Goal: Task Accomplishment & Management: Complete application form

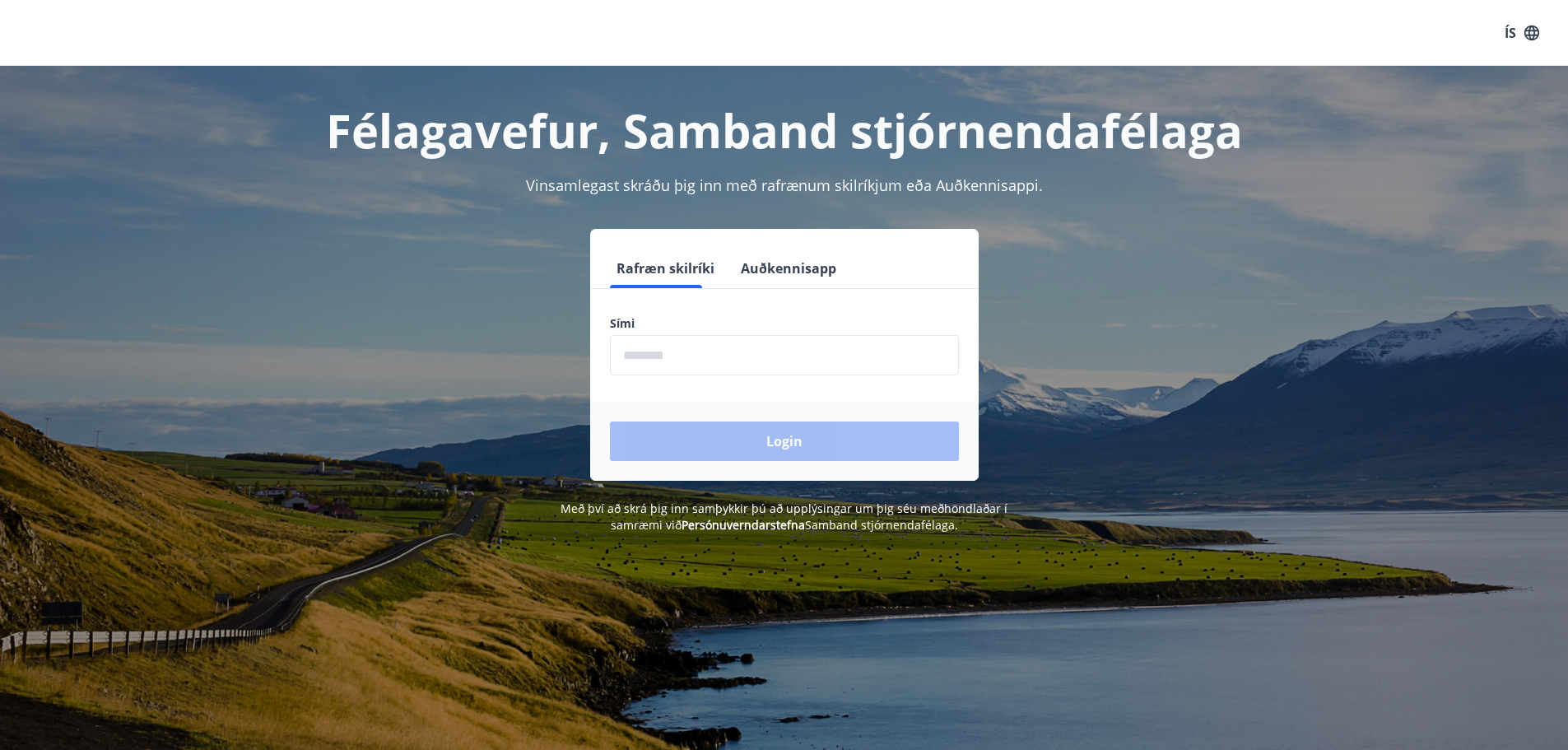
click at [857, 328] on label "Sími" at bounding box center [784, 323] width 349 height 16
click at [851, 348] on input "phone" at bounding box center [784, 354] width 349 height 40
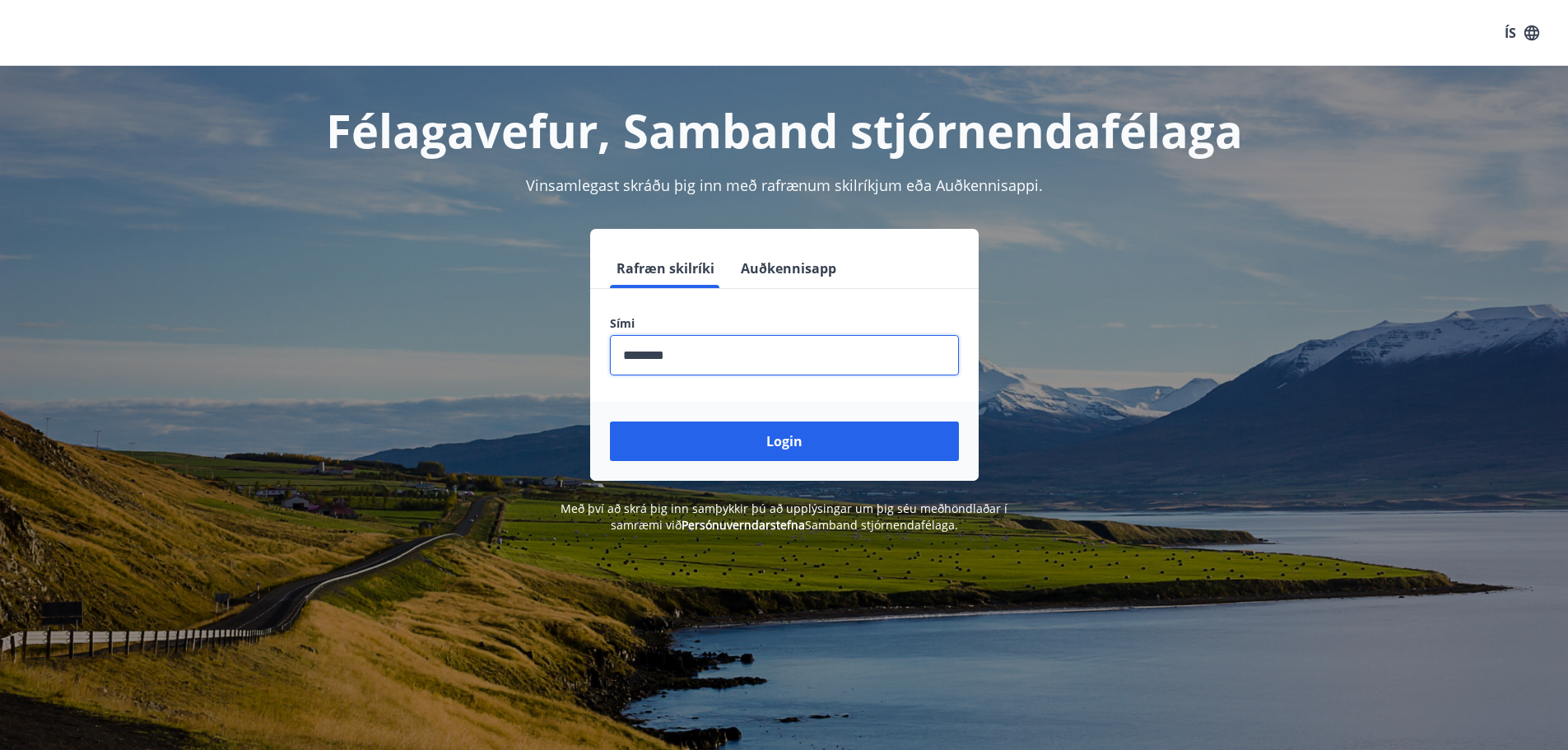
type input "********"
click at [801, 420] on div "Login" at bounding box center [784, 441] width 389 height 79
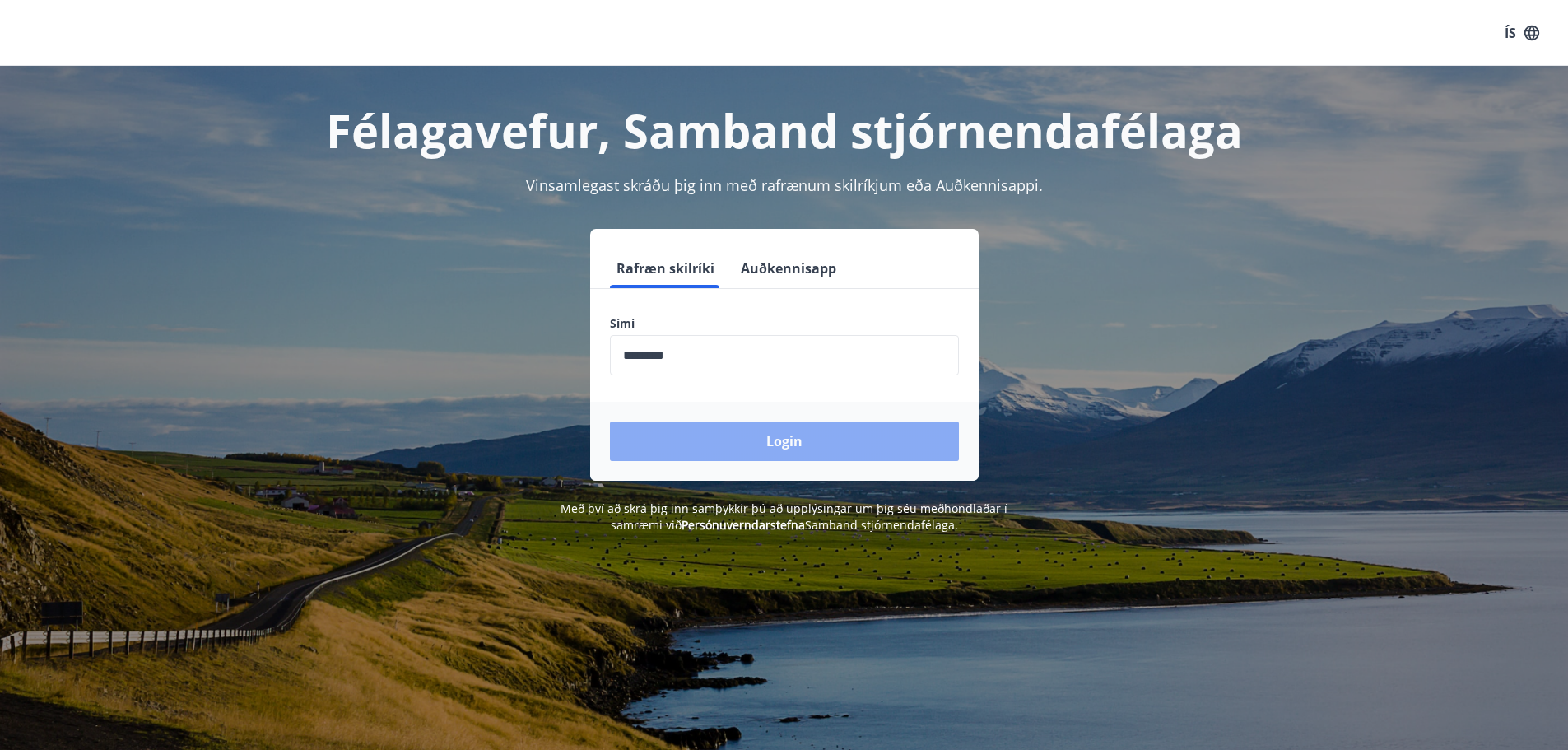
click at [799, 426] on button "Login" at bounding box center [784, 441] width 349 height 39
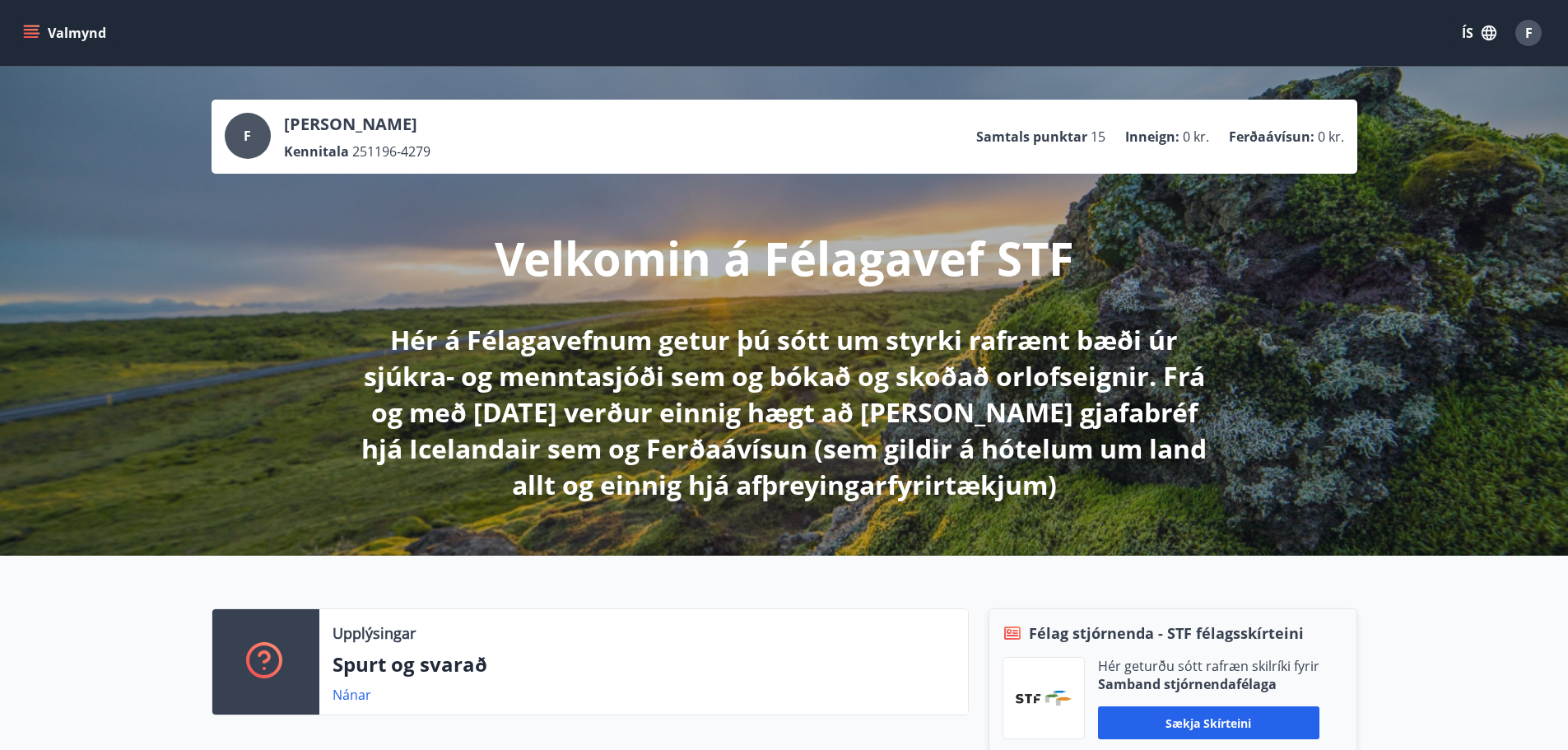
click at [32, 28] on icon "menu" at bounding box center [31, 33] width 16 height 16
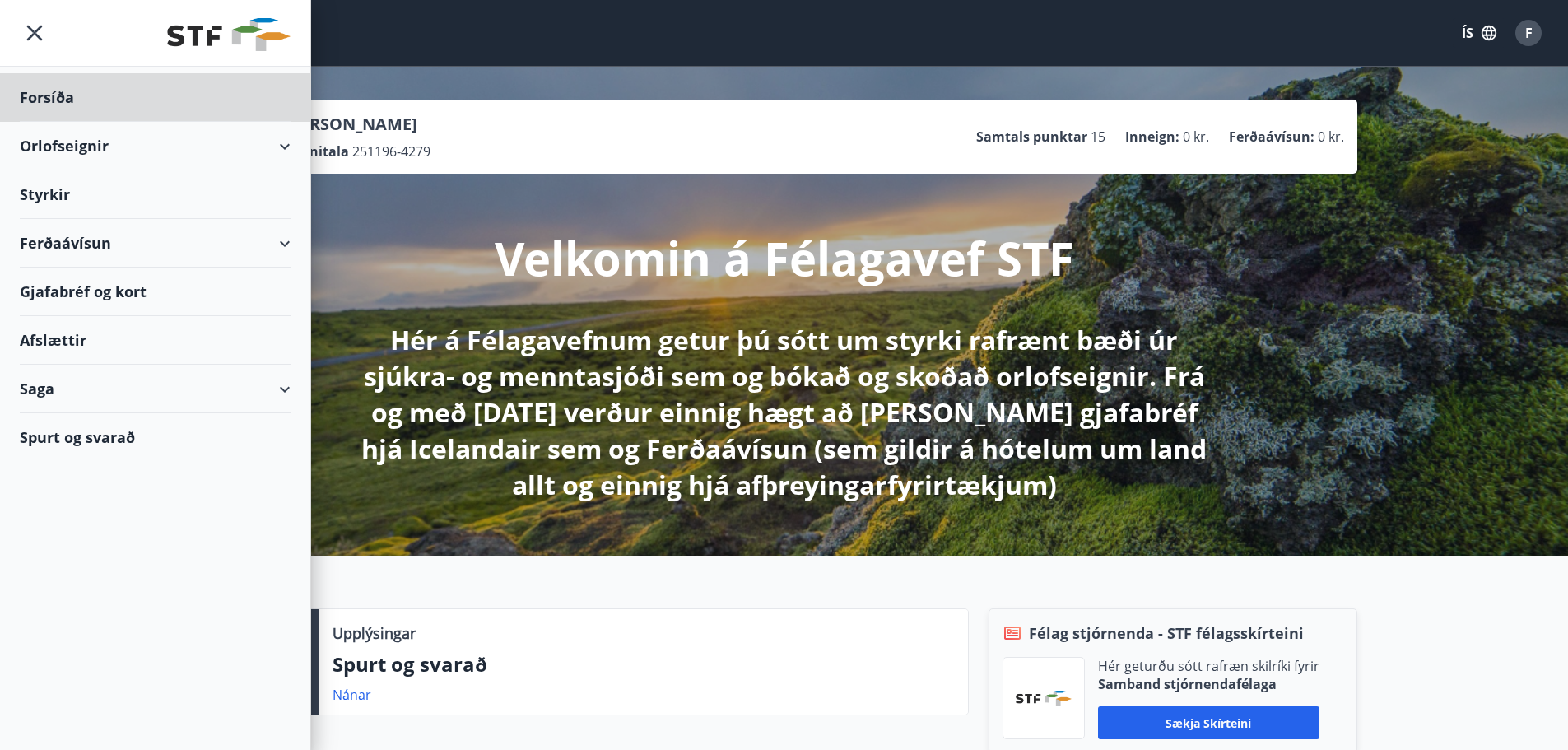
click at [113, 122] on div "Styrkir" at bounding box center [154, 97] width 270 height 49
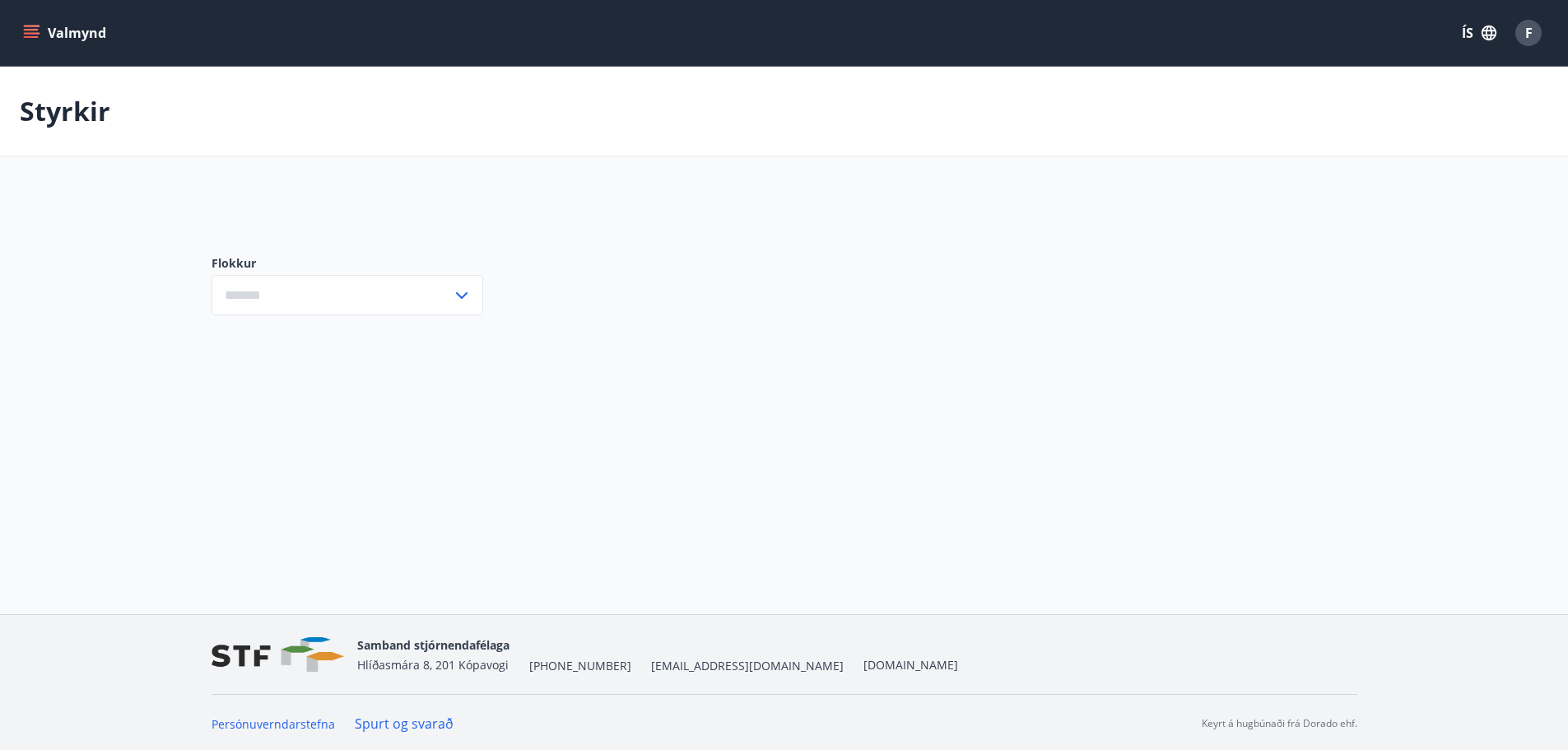
type input "***"
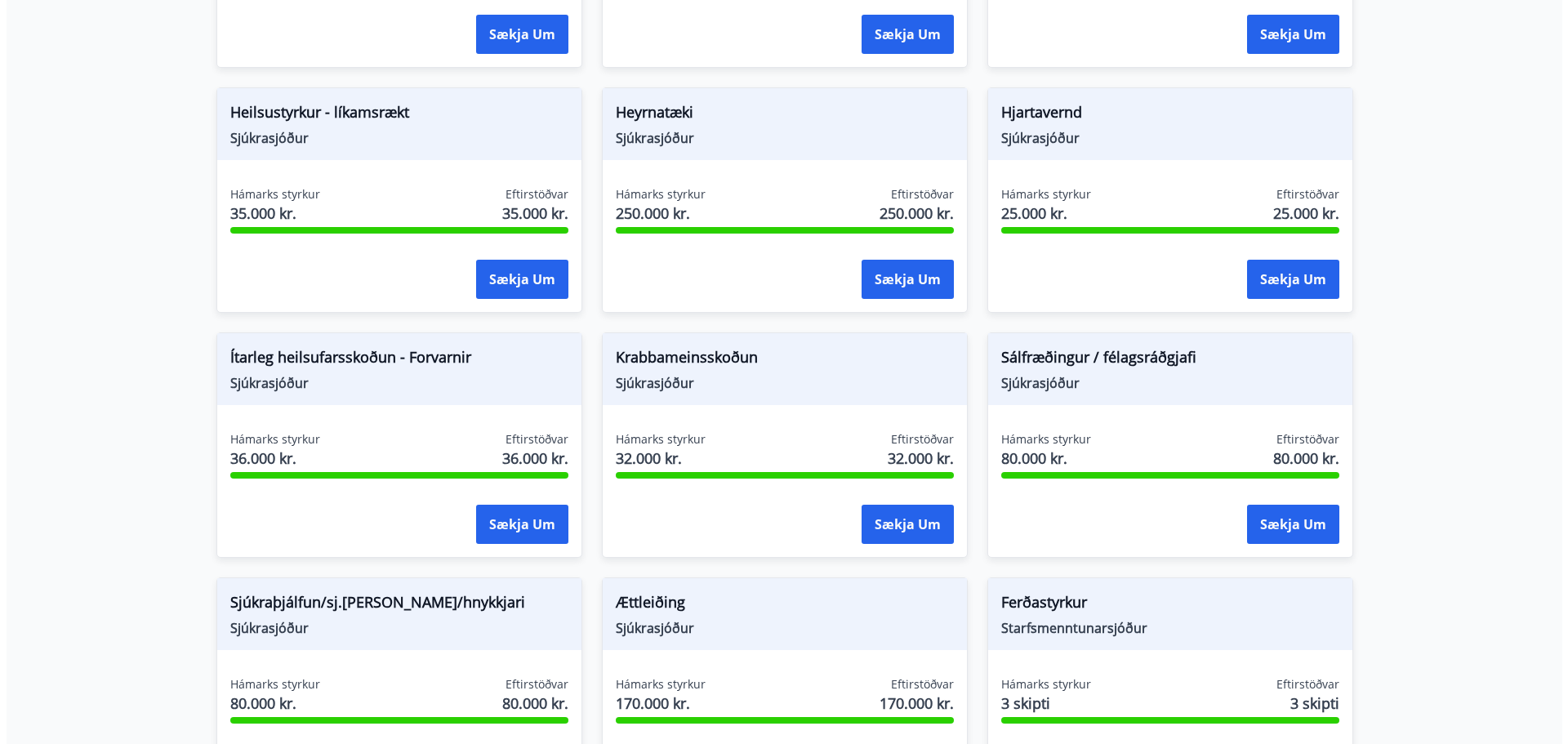
scroll to position [804, 0]
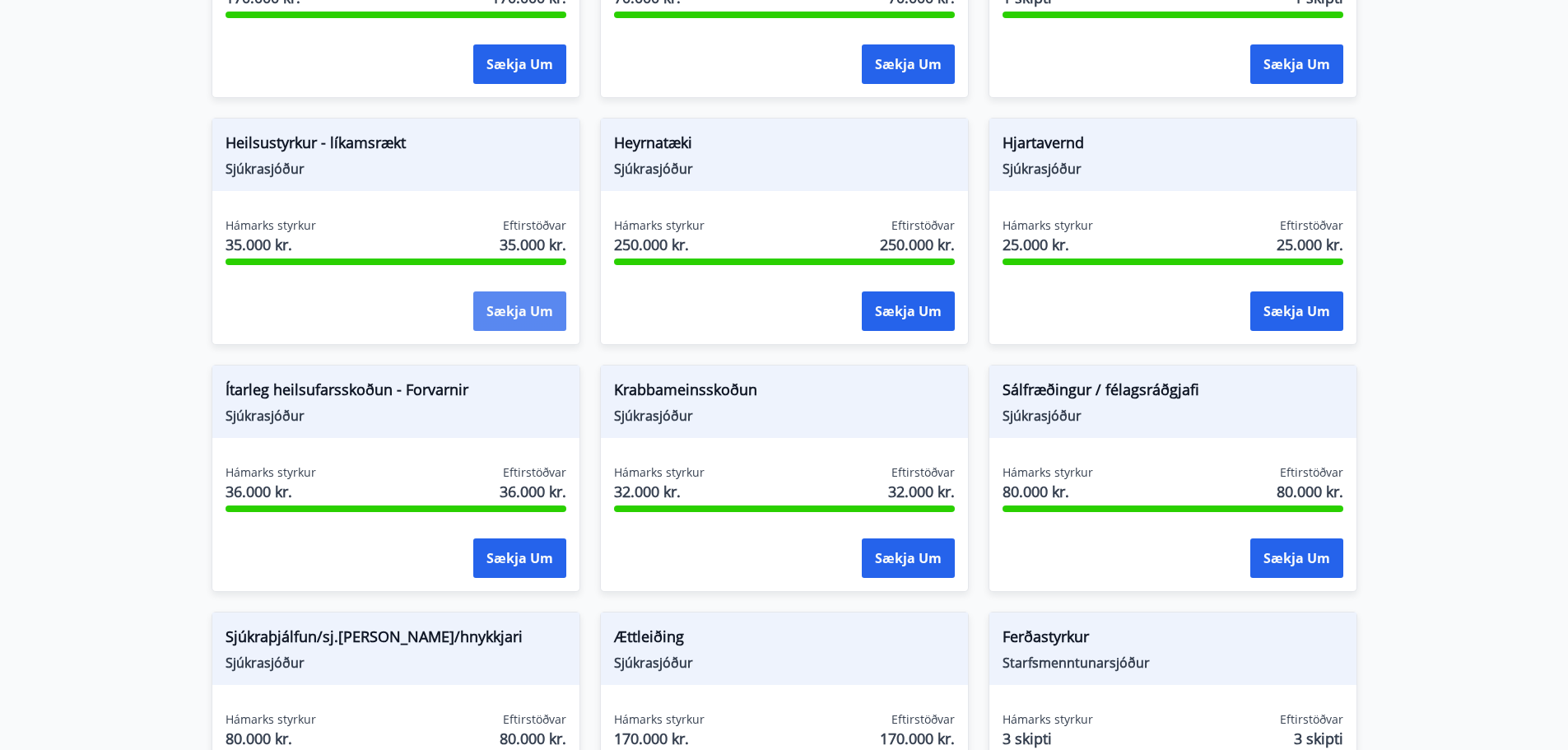
click at [499, 305] on button "Sækja um" at bounding box center [519, 311] width 93 height 39
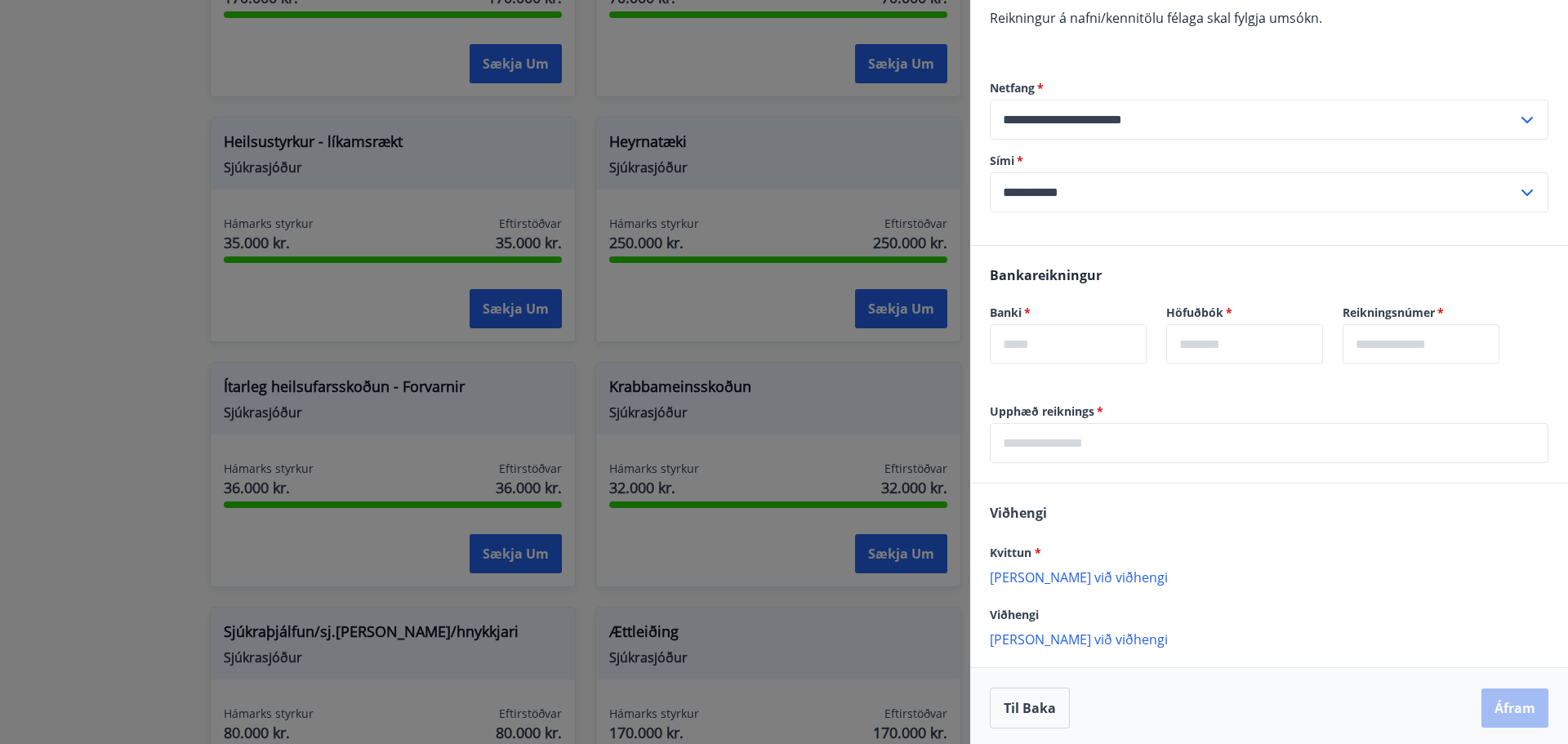
scroll to position [286, 0]
